Goal: Information Seeking & Learning: Find contact information

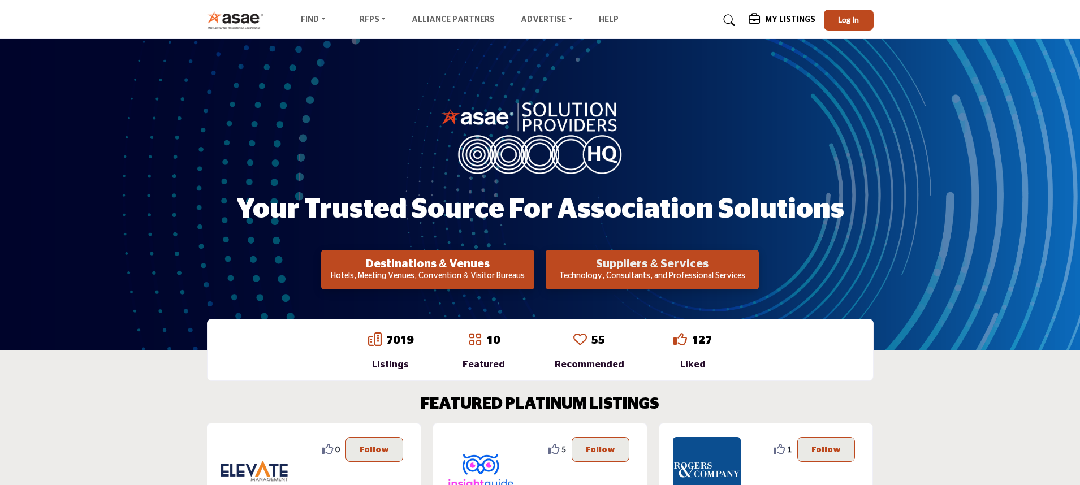
click at [633, 269] on h2 "Suppliers & Services" at bounding box center [652, 264] width 206 height 14
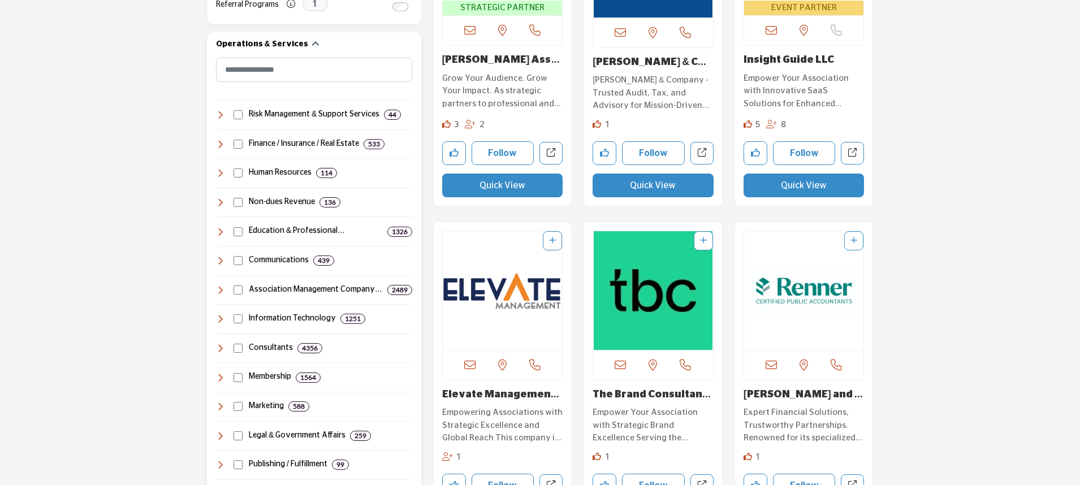
scroll to position [529, 0]
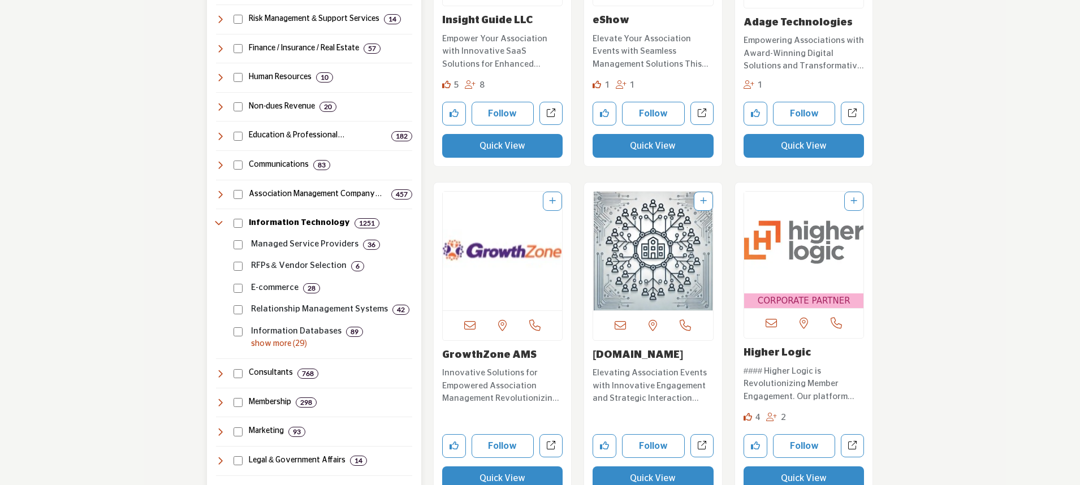
scroll to position [560, 0]
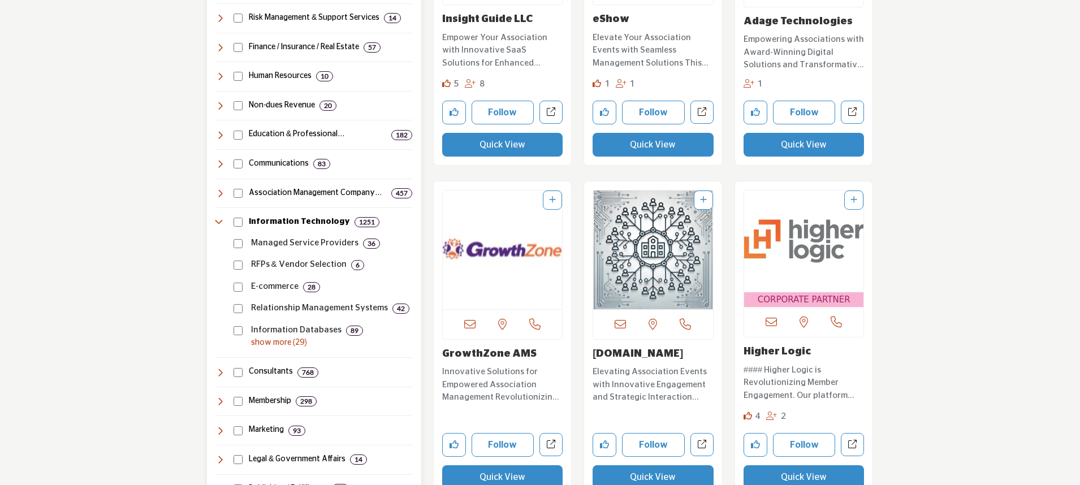
click at [276, 342] on p "show more (29)" at bounding box center [331, 343] width 161 height 12
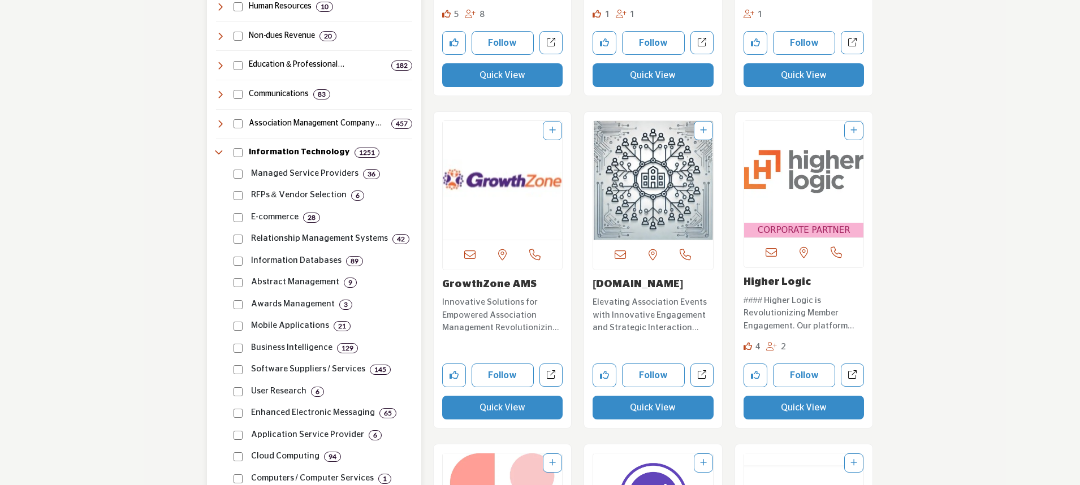
scroll to position [627, 0]
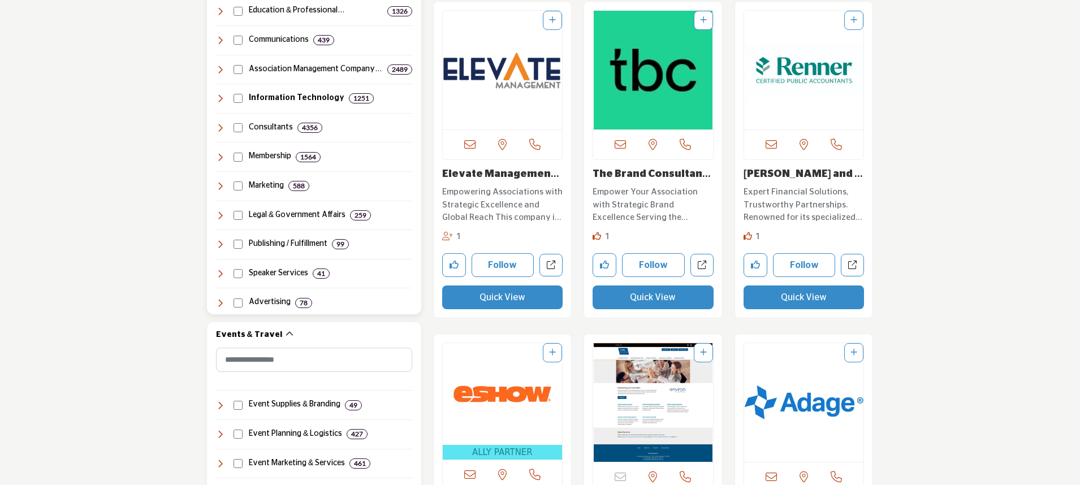
scroll to position [722, 0]
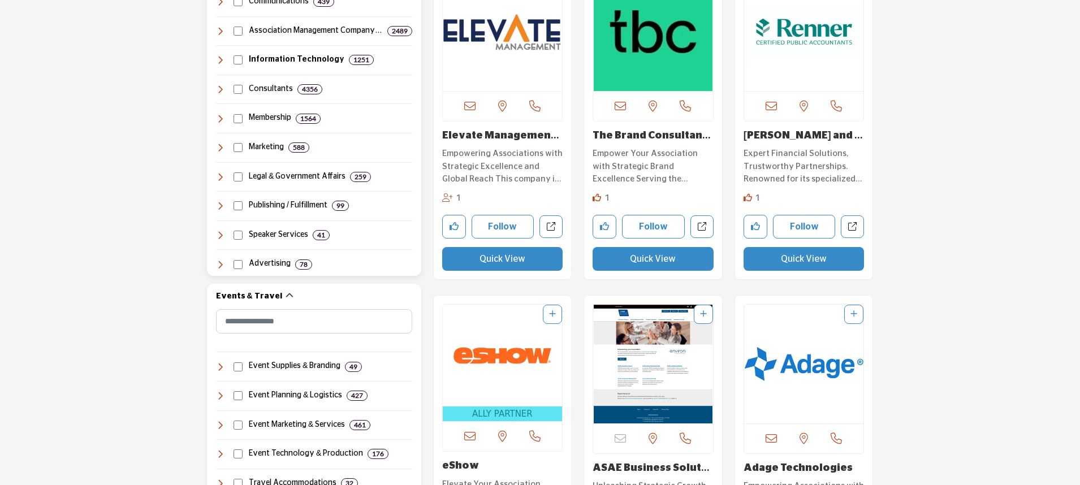
click at [220, 59] on icon at bounding box center [220, 59] width 9 height 9
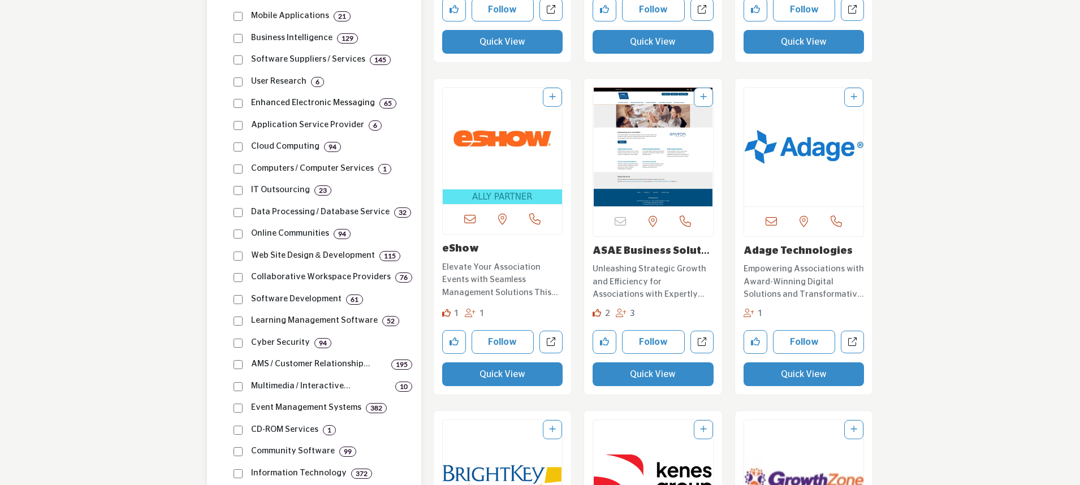
scroll to position [944, 0]
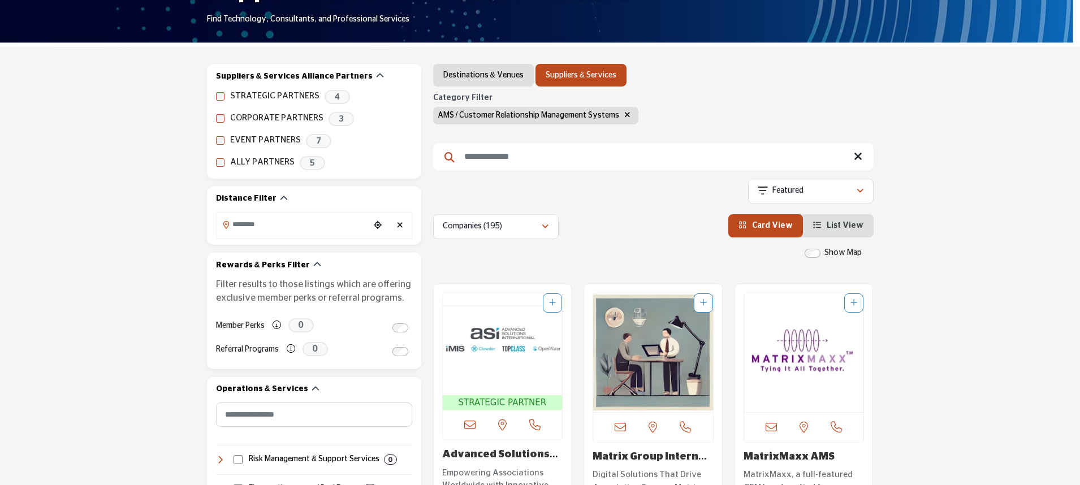
scroll to position [115, 0]
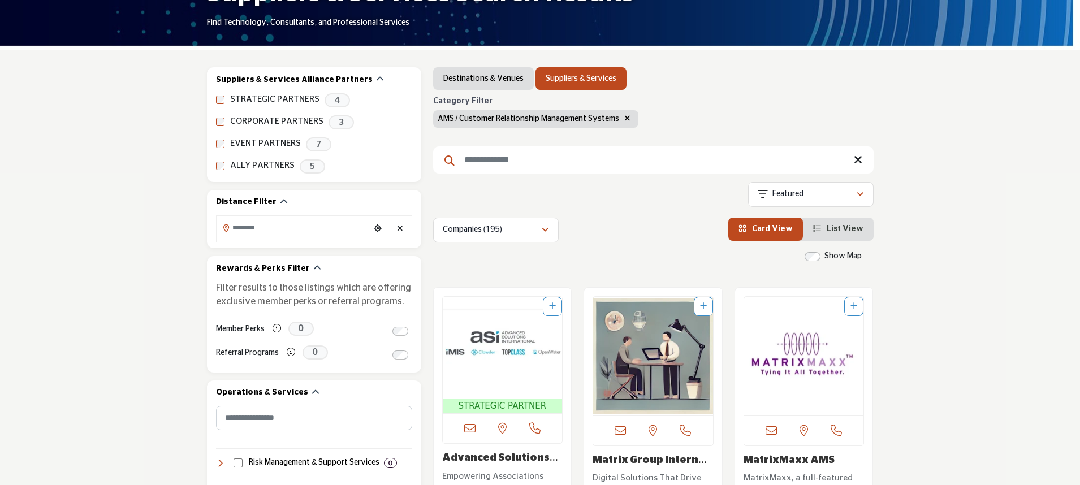
click at [470, 162] on input "Search Keyword" at bounding box center [653, 159] width 440 height 27
type input "**********"
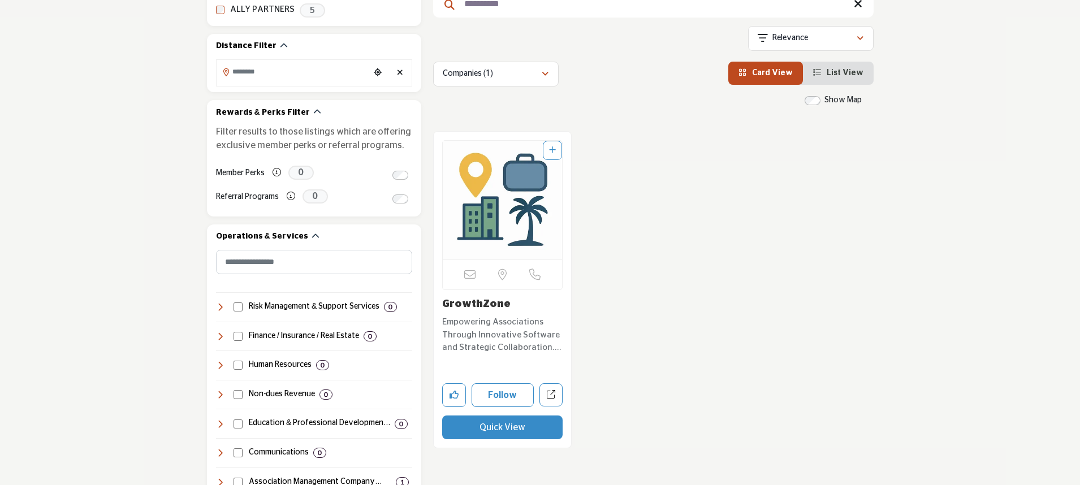
scroll to position [272, 0]
click at [495, 226] on img "Open Listing in new tab" at bounding box center [503, 199] width 120 height 119
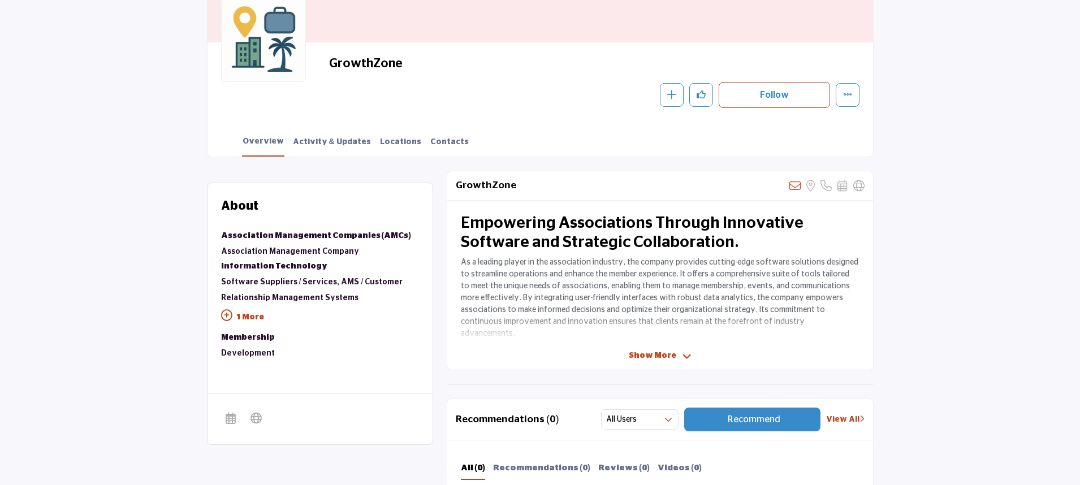
scroll to position [141, 0]
click at [249, 317] on p "1 More" at bounding box center [320, 317] width 198 height 25
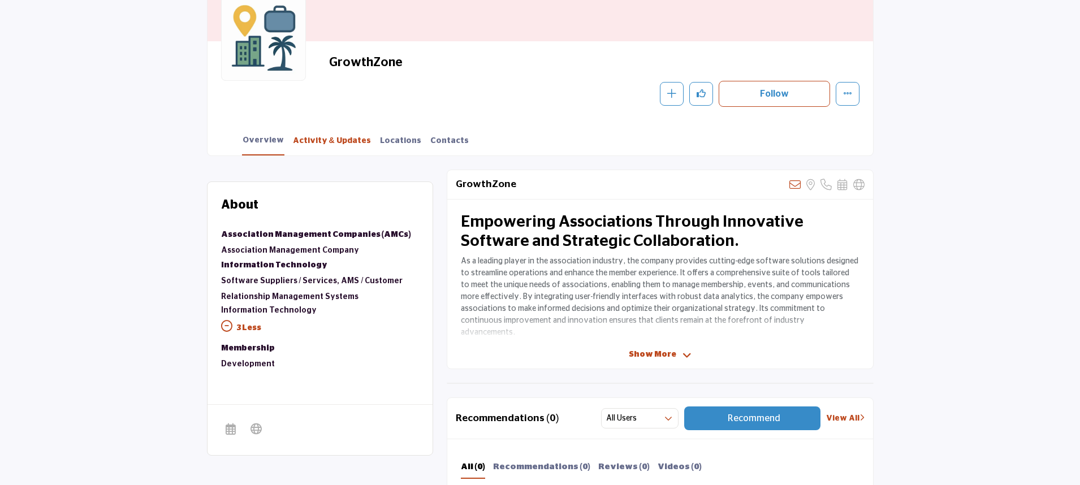
click at [331, 141] on link "Activity & Updates" at bounding box center [331, 145] width 79 height 20
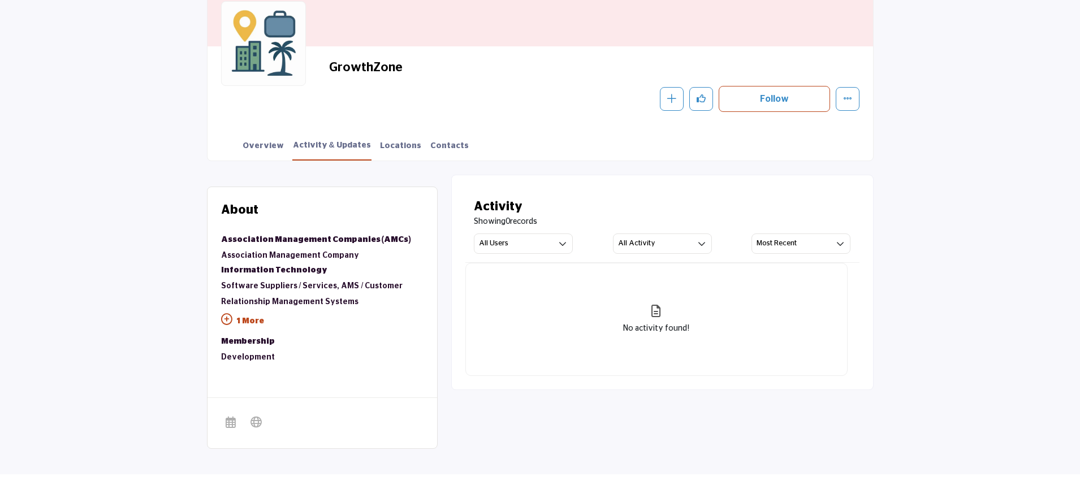
scroll to position [133, 0]
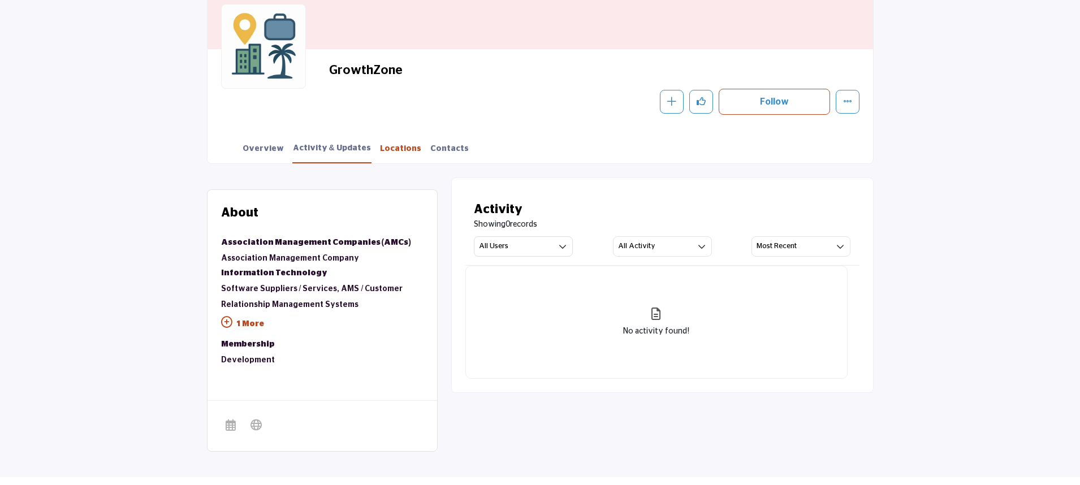
click at [379, 146] on link "Locations" at bounding box center [400, 153] width 42 height 20
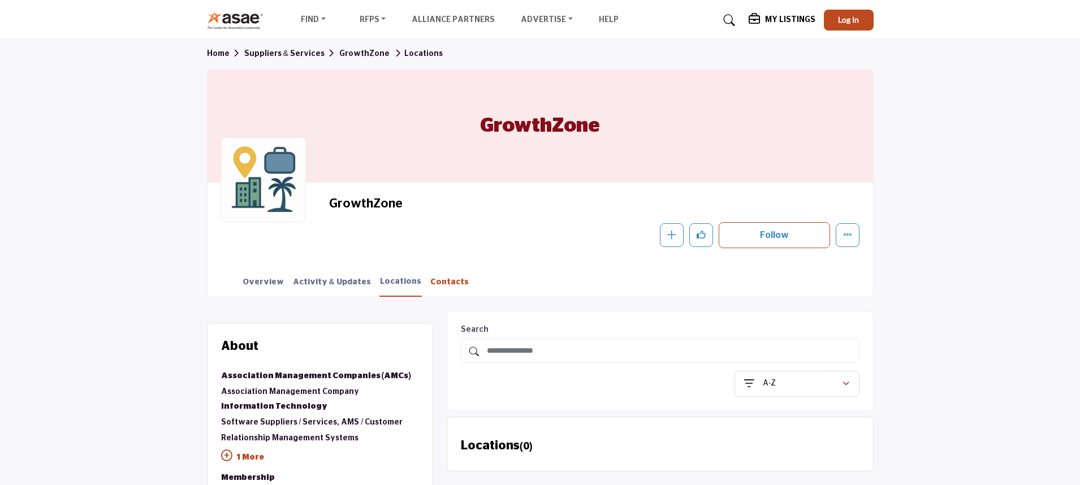
click at [430, 279] on link "Contacts" at bounding box center [450, 286] width 40 height 20
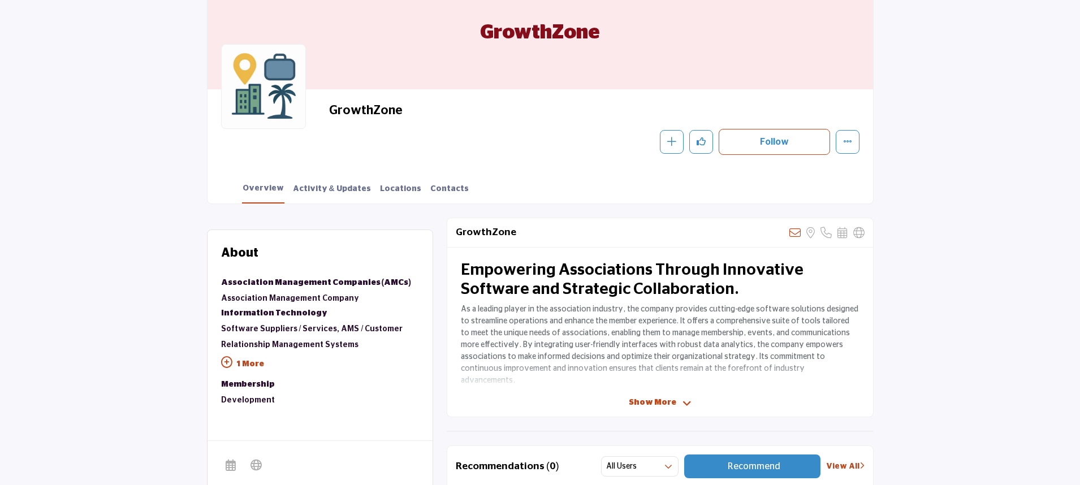
scroll to position [46, 0]
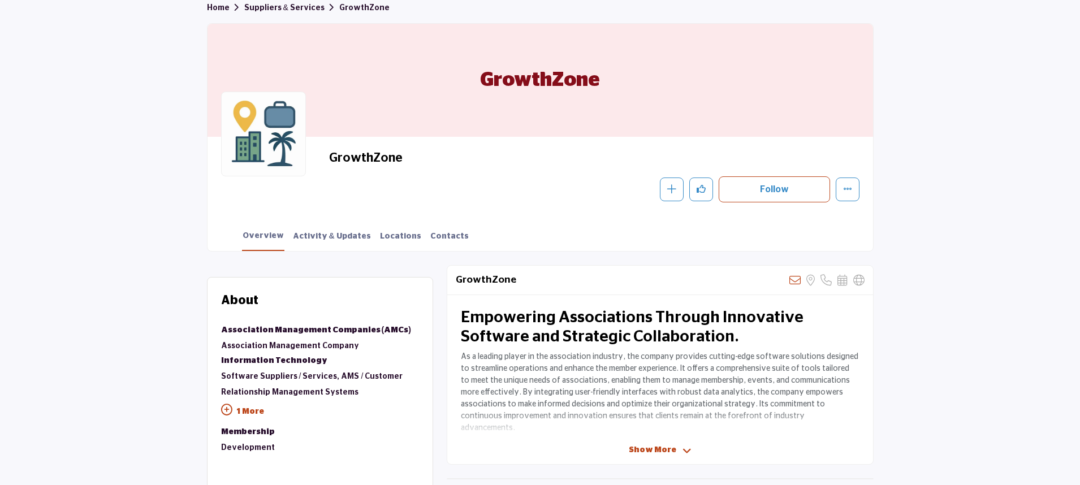
click at [272, 7] on link "Suppliers & Services" at bounding box center [291, 8] width 95 height 8
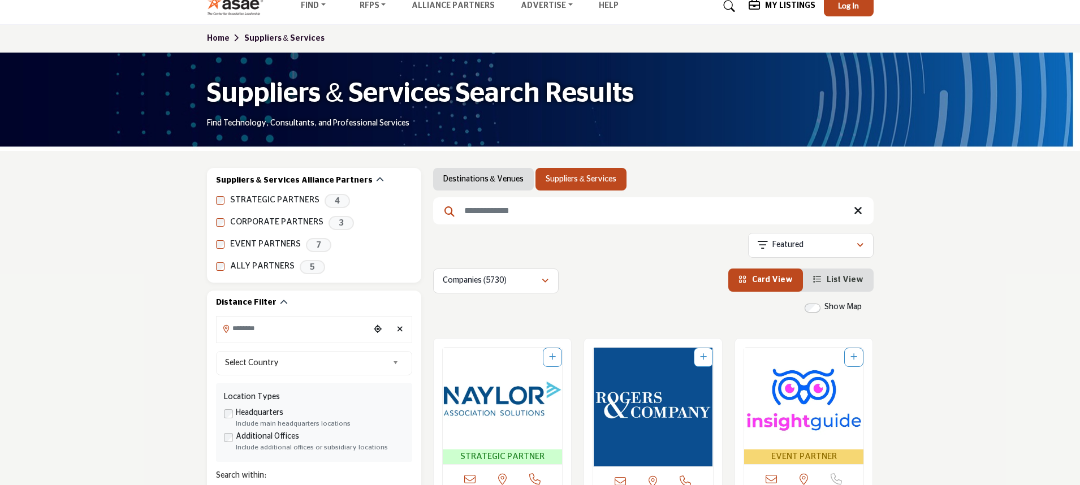
scroll to position [25, 0]
